Goal: Navigation & Orientation: Understand site structure

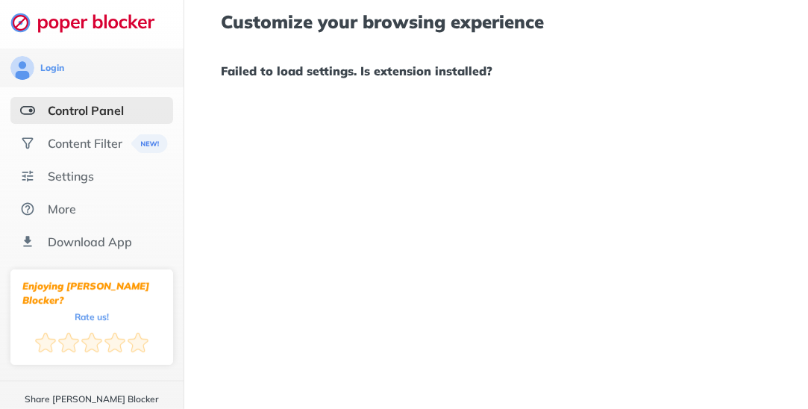
click at [54, 112] on div "Control Panel" at bounding box center [86, 110] width 76 height 15
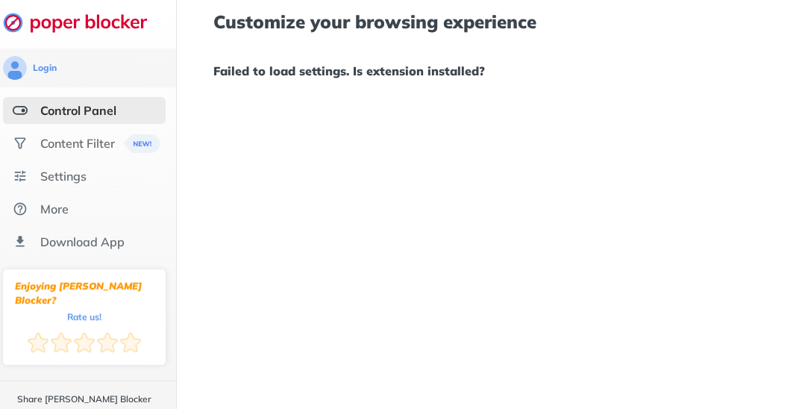
scroll to position [0, 13]
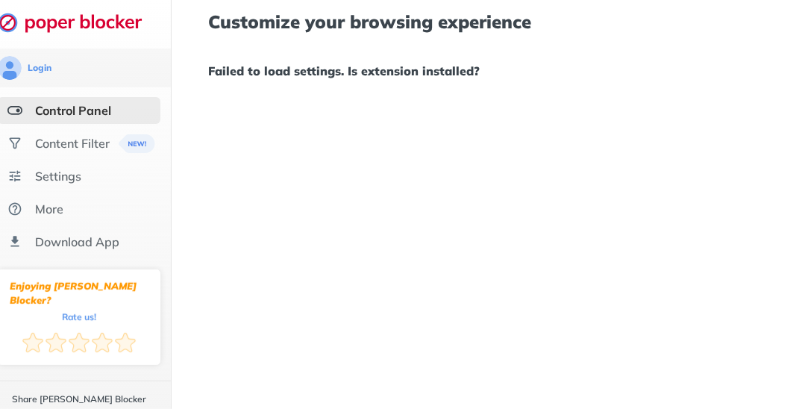
click at [53, 76] on div "Login" at bounding box center [79, 68] width 163 height 24
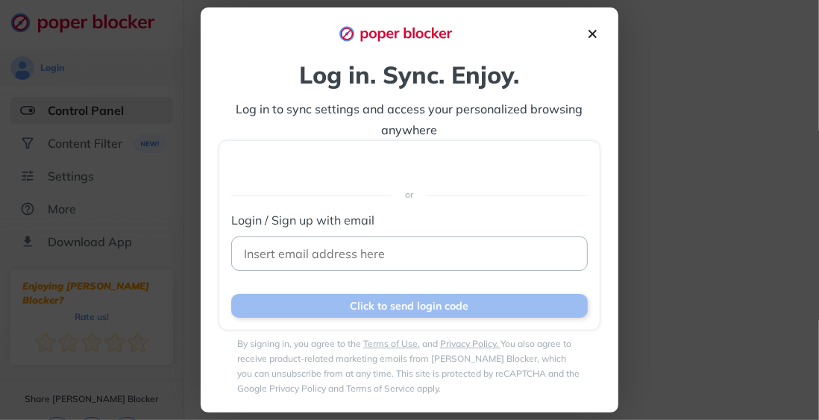
click at [588, 33] on img at bounding box center [593, 34] width 16 height 16
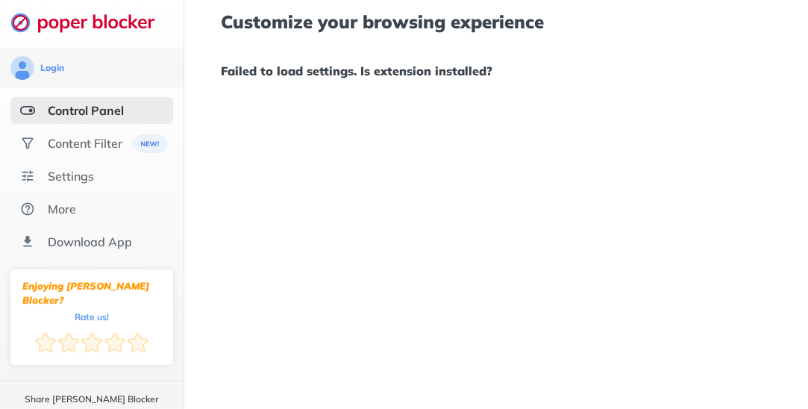
click at [46, 140] on div "Content Filter" at bounding box center [91, 143] width 163 height 27
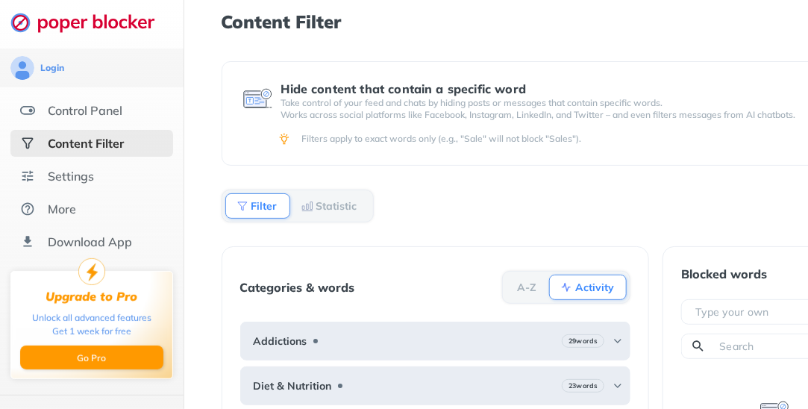
click at [94, 173] on div "Settings" at bounding box center [91, 176] width 163 height 27
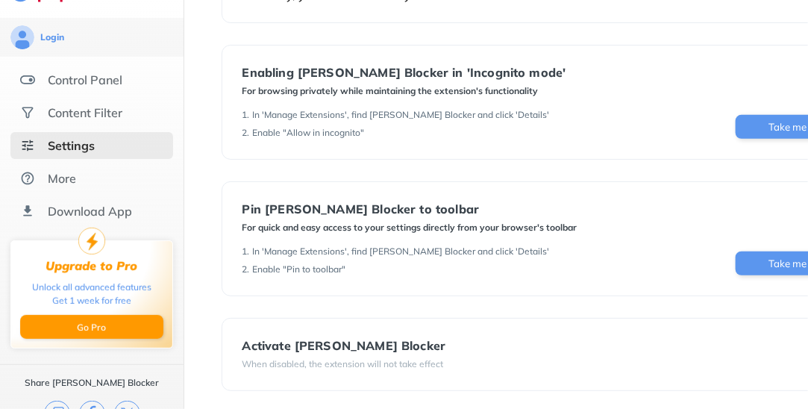
scroll to position [34, 0]
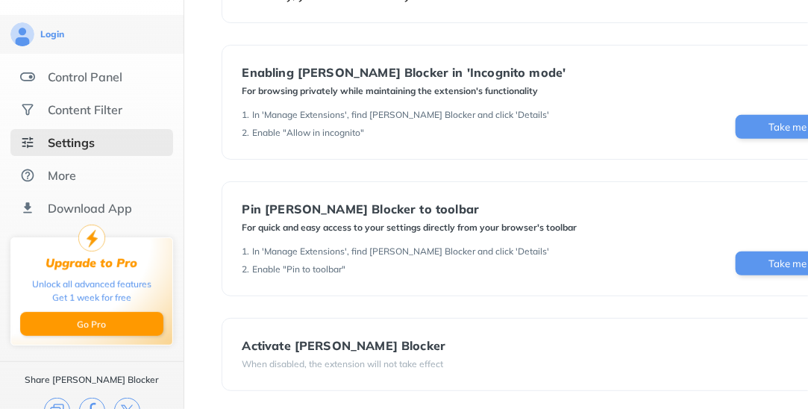
click at [41, 163] on div "More" at bounding box center [91, 175] width 163 height 27
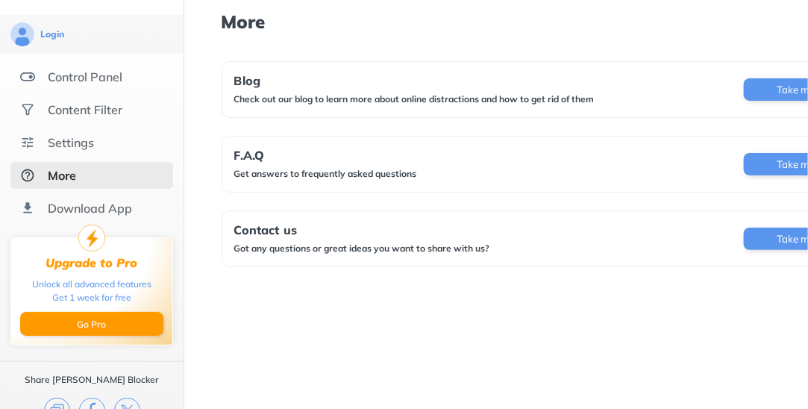
scroll to position [48, 0]
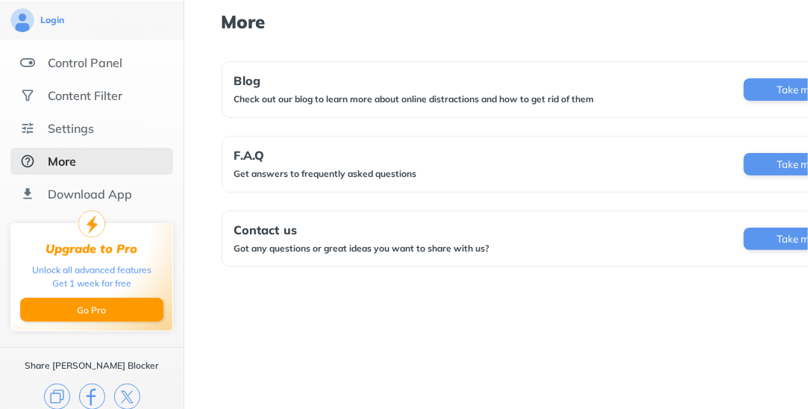
click at [44, 183] on div "Download App" at bounding box center [91, 194] width 163 height 27
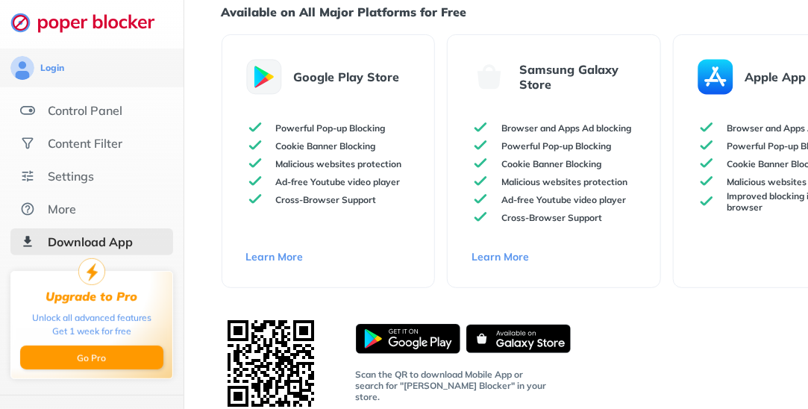
click at [46, 74] on div "Login" at bounding box center [92, 68] width 184 height 39
click at [57, 103] on div "Control Panel" at bounding box center [85, 110] width 75 height 15
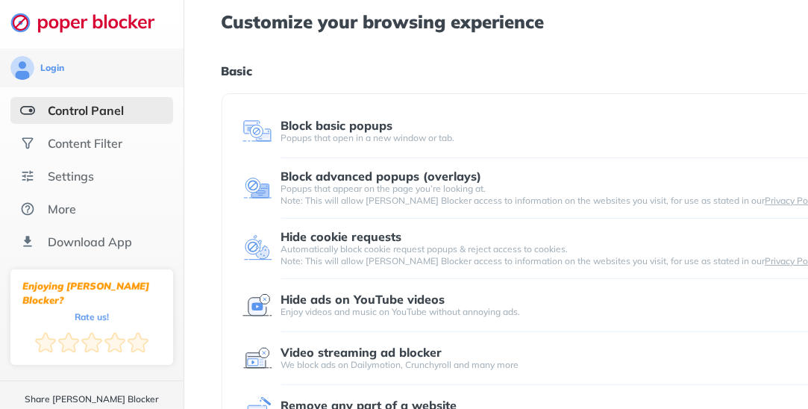
click at [703, 178] on div "Block advanced popups (overlays)" at bounding box center [555, 175] width 549 height 13
click at [687, 132] on div "Popups that open in a new window or tab." at bounding box center [555, 138] width 549 height 12
click at [250, 142] on img at bounding box center [258, 131] width 30 height 30
click at [319, 99] on div "Block basic popups Popups that open in a new window or tab. Block advanced popu…" at bounding box center [555, 271] width 666 height 356
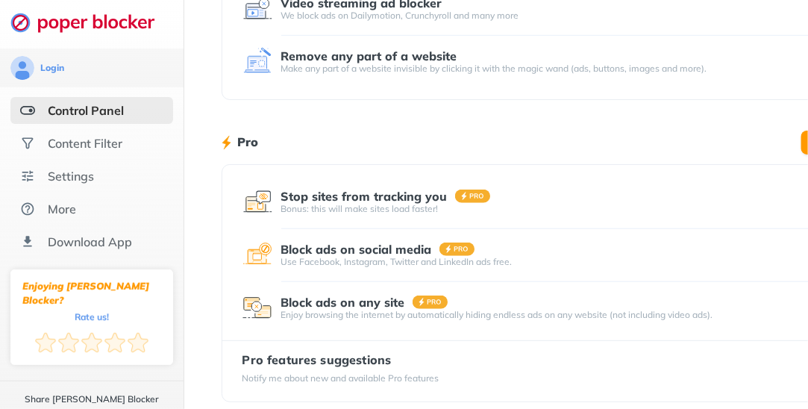
scroll to position [360, 0]
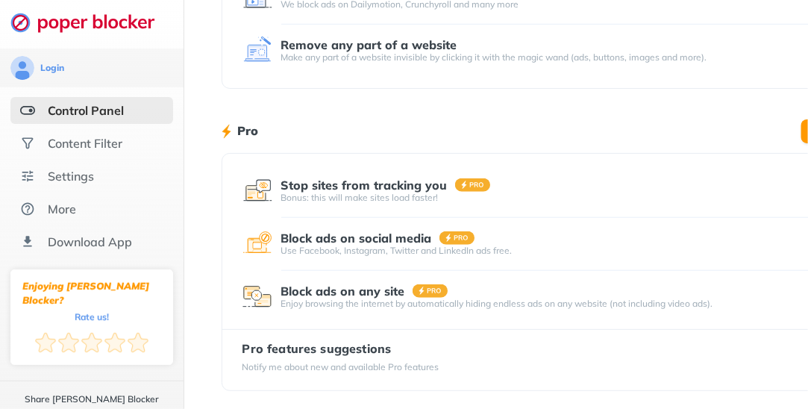
click at [107, 130] on div "Content Filter" at bounding box center [91, 143] width 163 height 27
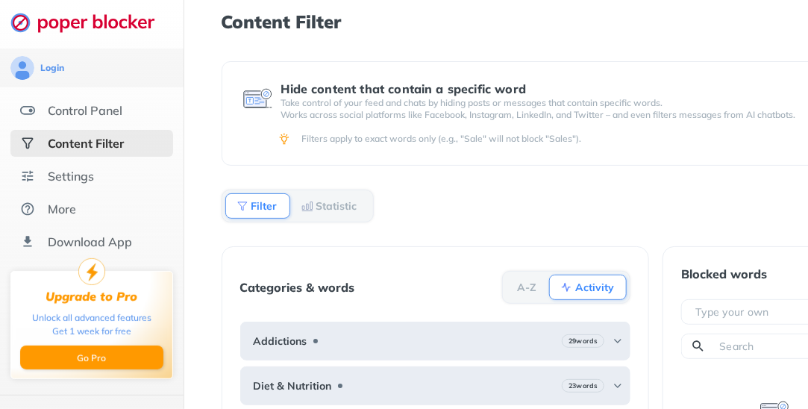
click at [1, 14] on div at bounding box center [92, 24] width 184 height 48
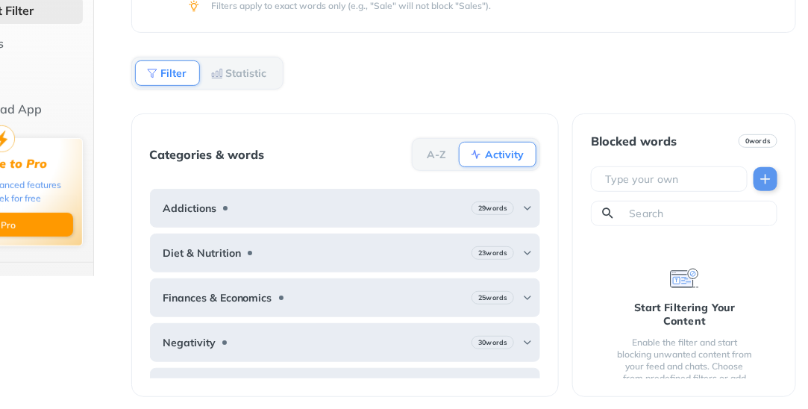
scroll to position [133, 41]
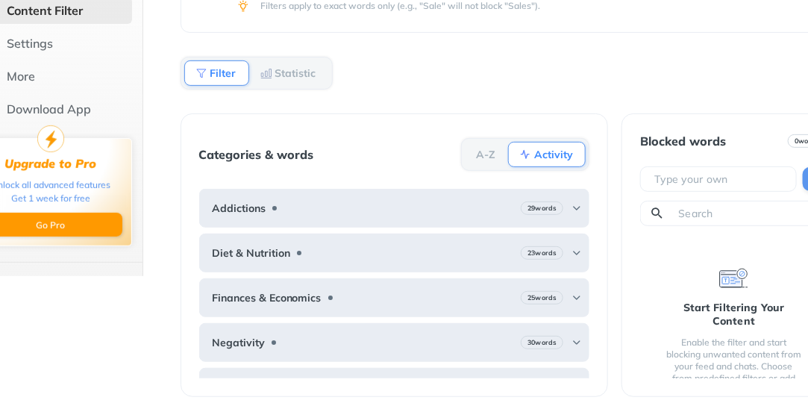
click at [284, 62] on div "Statistic" at bounding box center [289, 72] width 80 height 25
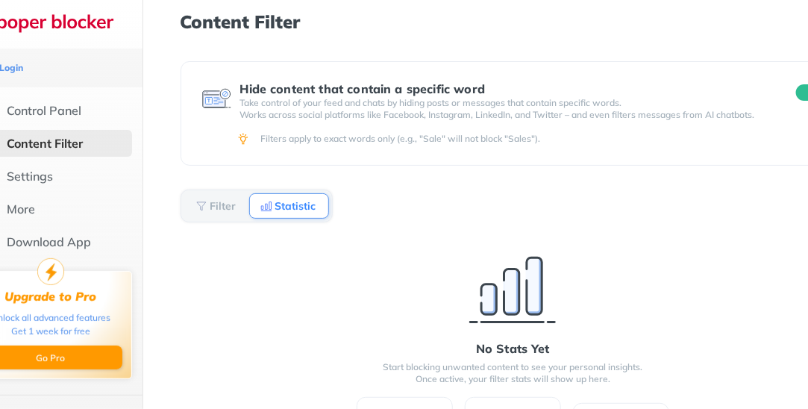
scroll to position [0, 0]
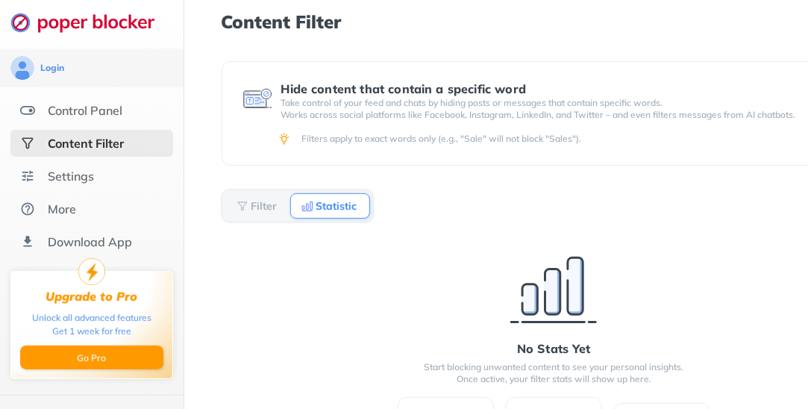
click at [752, 55] on div "Content Filter Hide content that contain a specific word Take control of your f…" at bounding box center [555, 210] width 666 height 397
click at [50, 106] on div "Control Panel" at bounding box center [83, 110] width 75 height 15
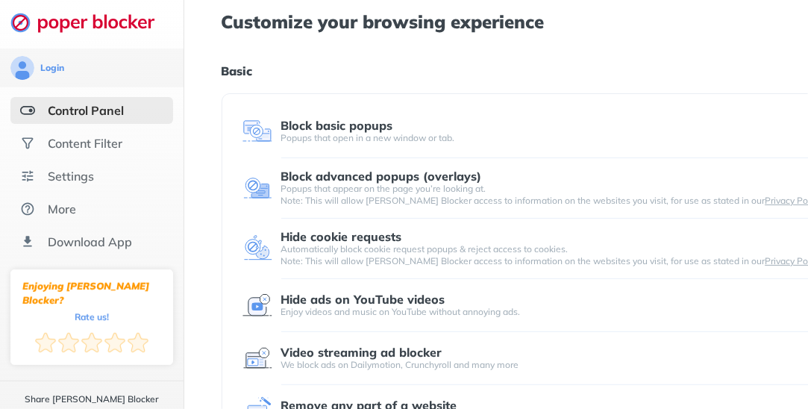
click at [266, 128] on img at bounding box center [258, 131] width 30 height 30
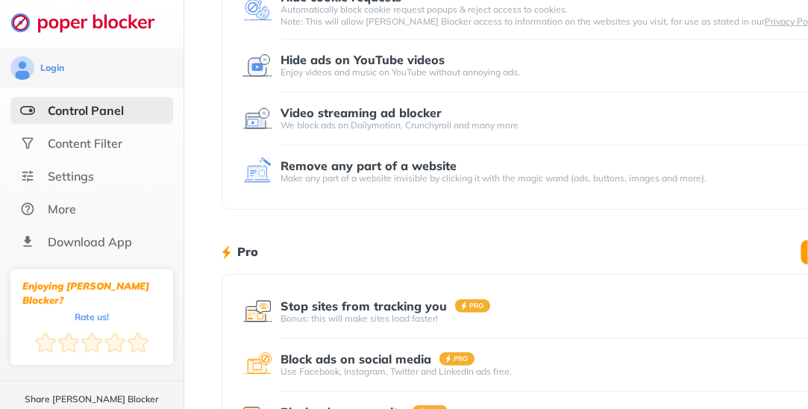
scroll to position [360, 0]
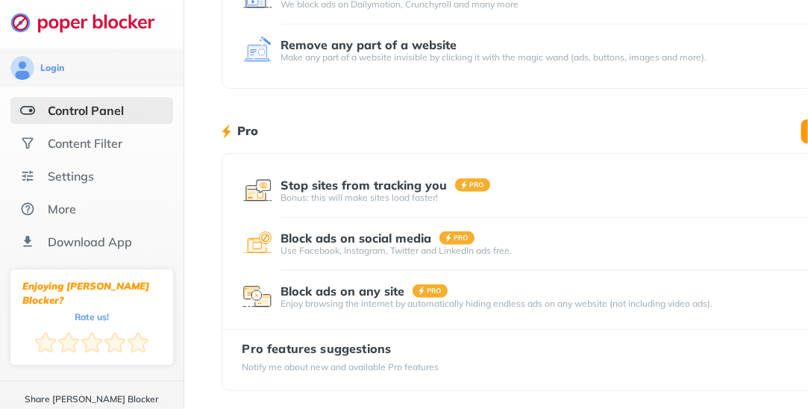
click at [49, 163] on div "Settings" at bounding box center [91, 176] width 163 height 27
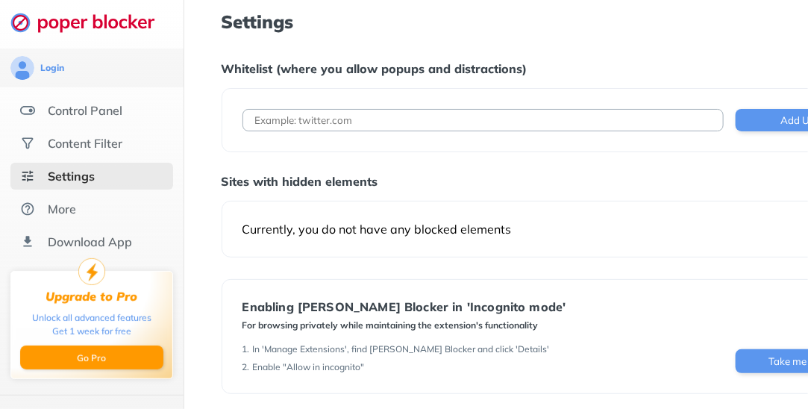
click at [53, 215] on div "More" at bounding box center [62, 209] width 28 height 15
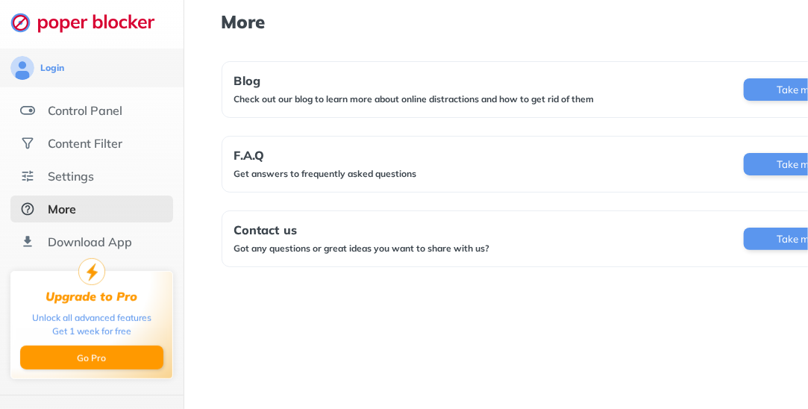
click at [55, 300] on div "Upgrade to Pro" at bounding box center [92, 297] width 92 height 14
